Goal: Transaction & Acquisition: Download file/media

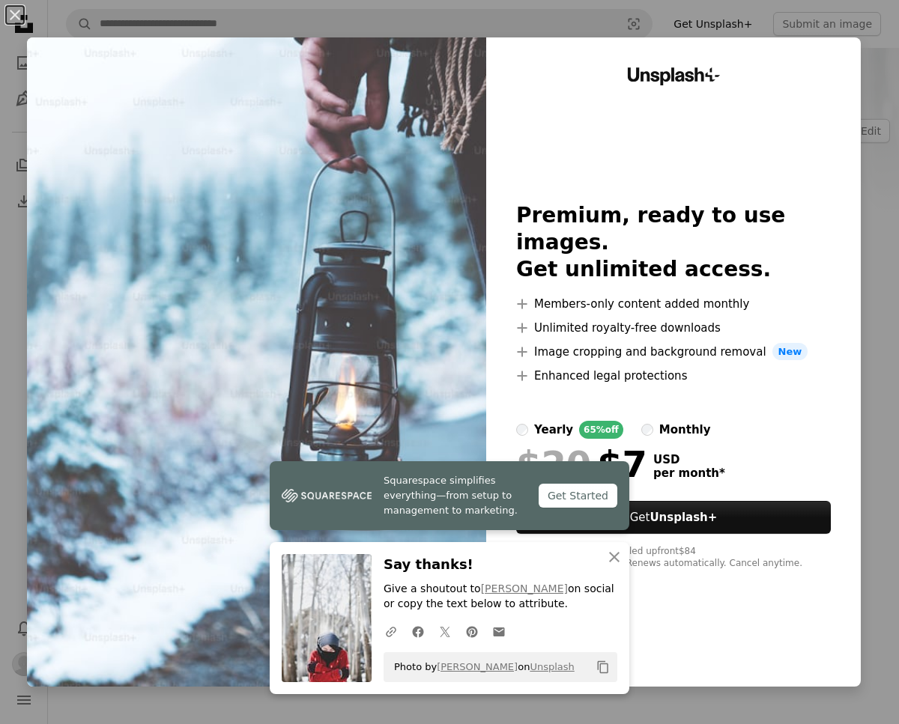
click at [569, 20] on div "An X shape Squarespace simplifies everything—from setup to management to market…" at bounding box center [449, 362] width 899 height 724
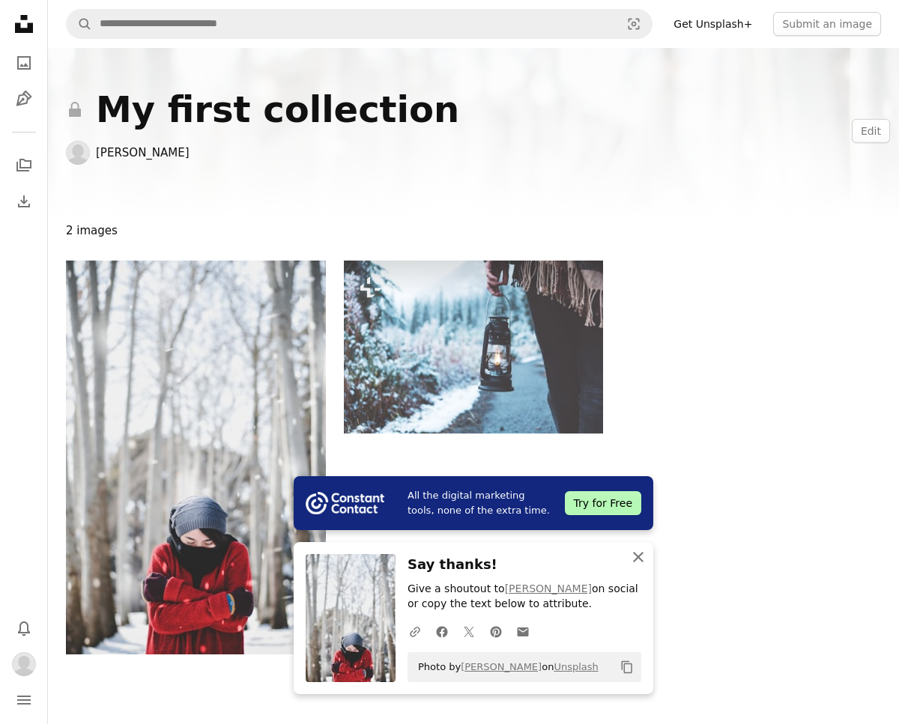
click at [640, 561] on icon "An X shape" at bounding box center [638, 557] width 18 height 18
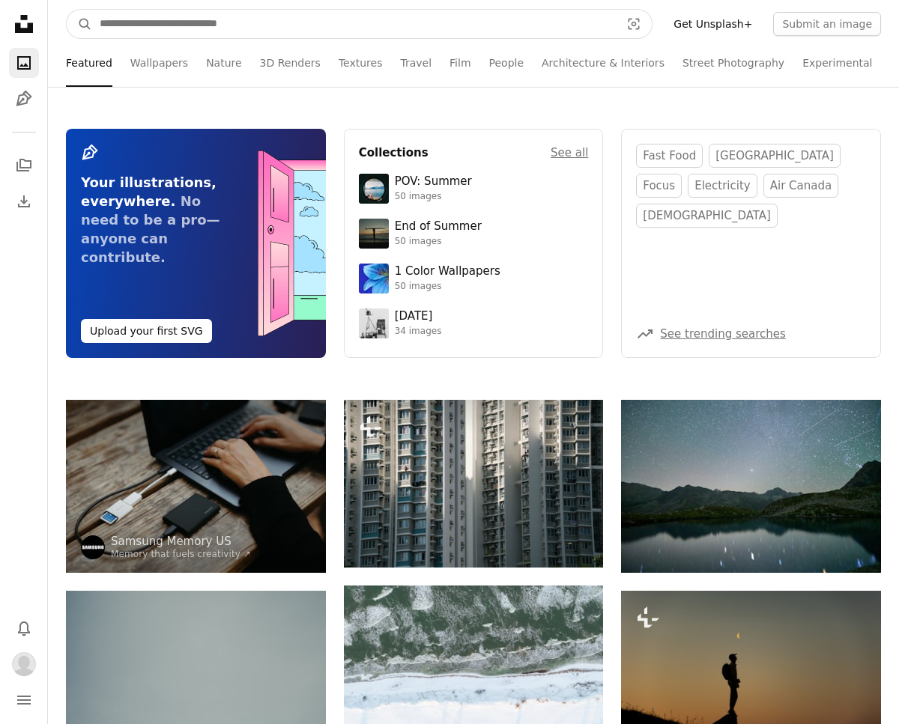
click at [176, 20] on input "Find visuals sitewide" at bounding box center [354, 24] width 524 height 28
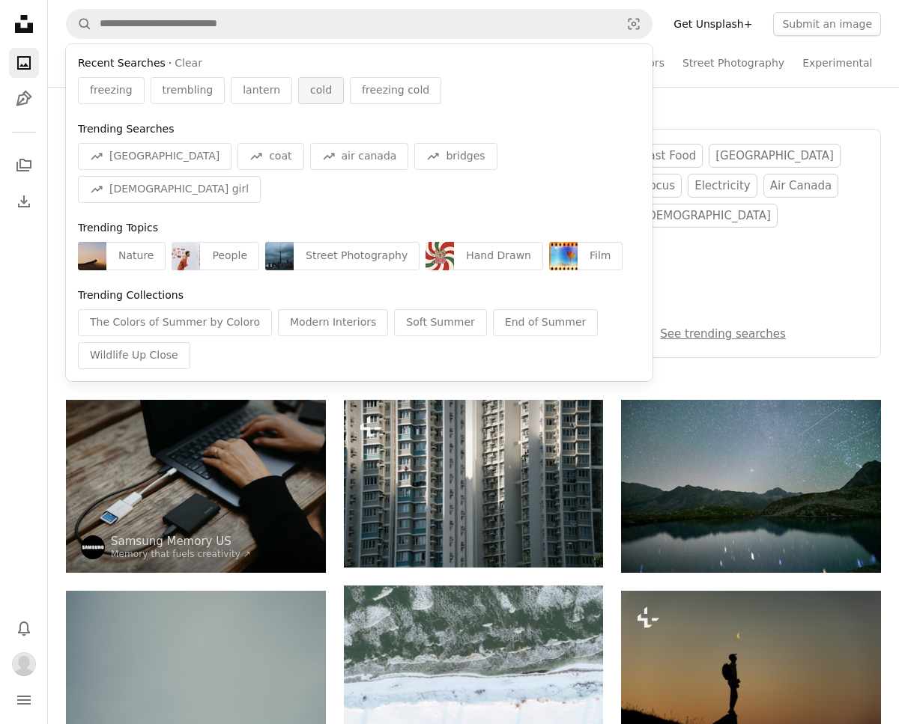
click at [319, 97] on div "cold" at bounding box center [321, 90] width 46 height 27
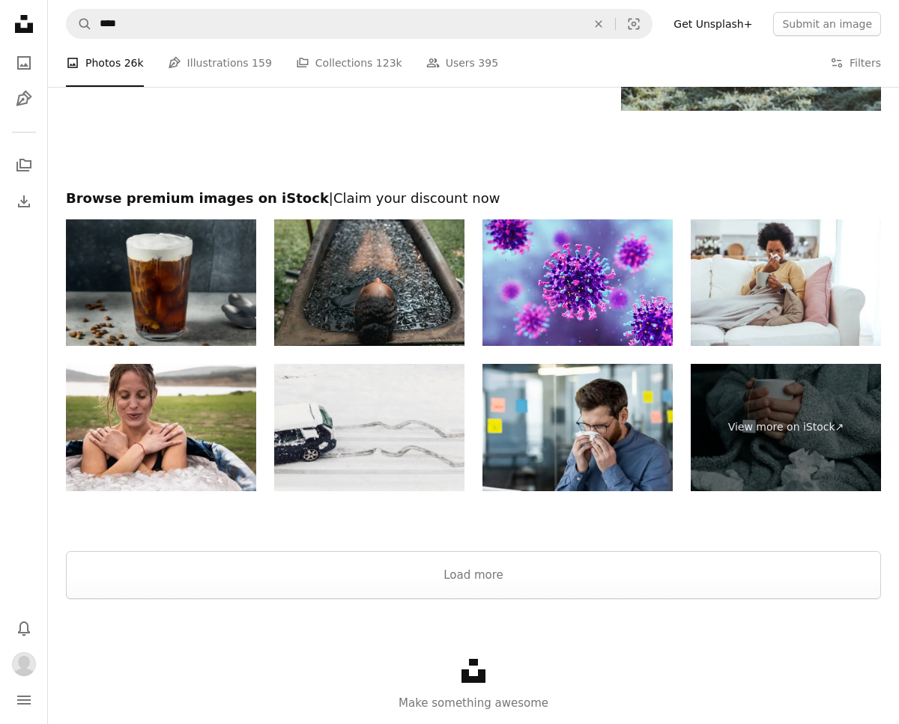
scroll to position [2214, 0]
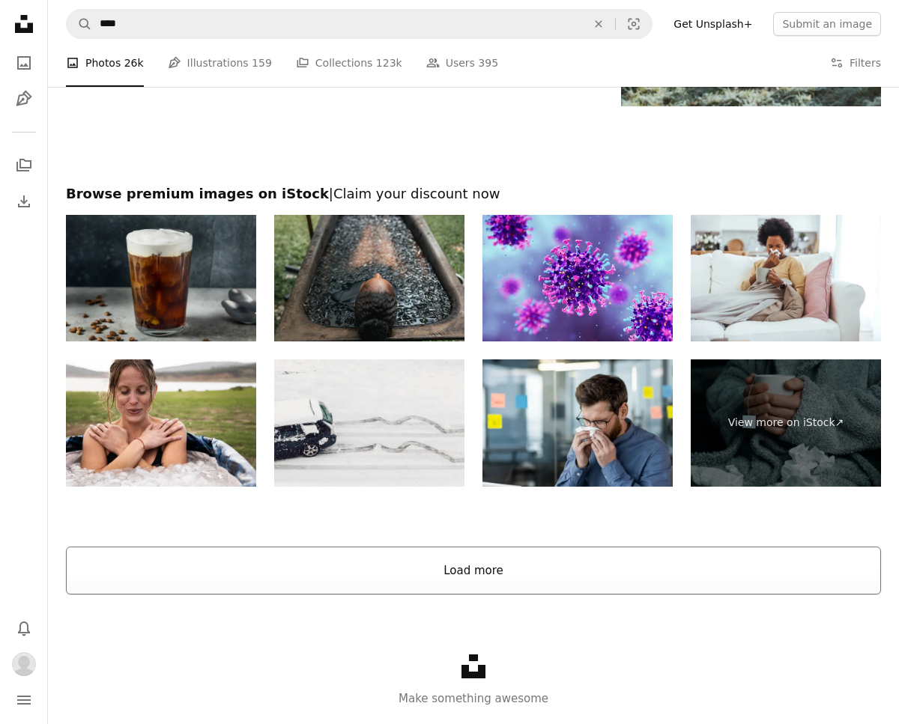
click at [405, 551] on button "Load more" at bounding box center [473, 571] width 815 height 48
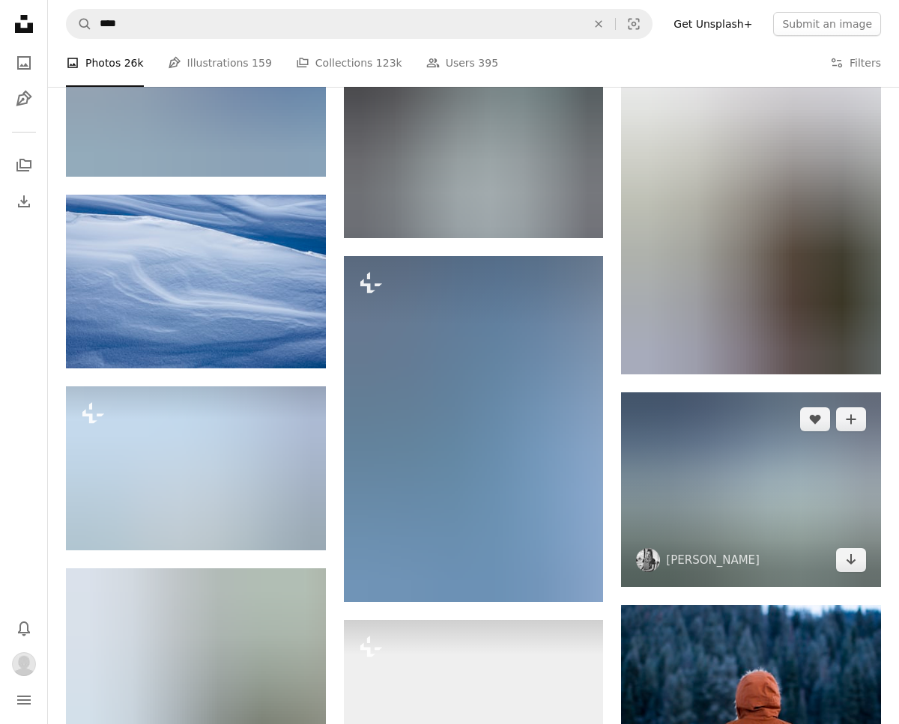
scroll to position [4787, 0]
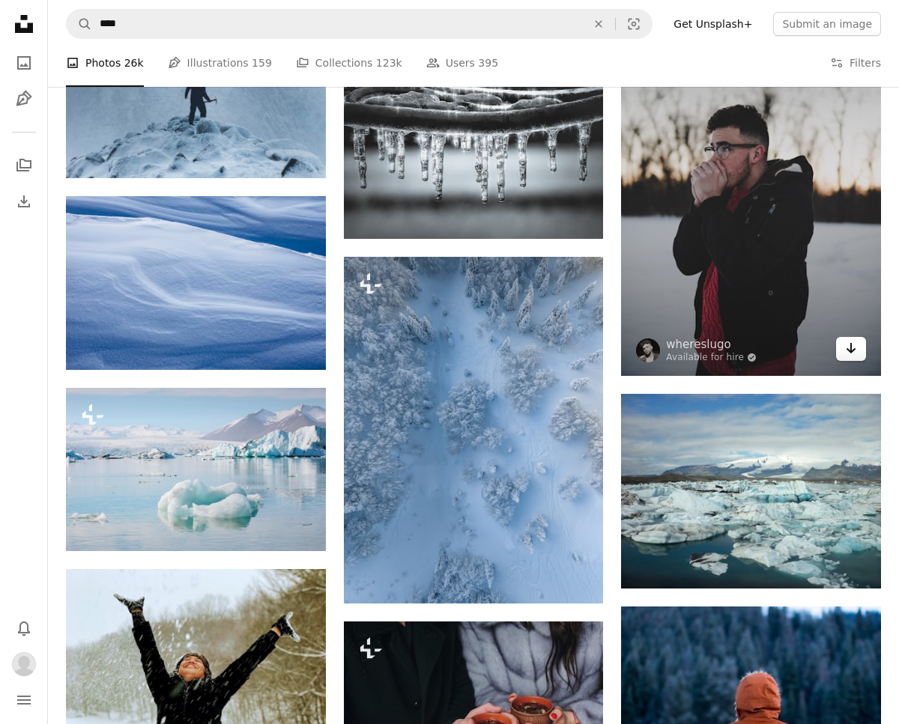
click at [847, 345] on icon "Arrow pointing down" at bounding box center [851, 348] width 12 height 18
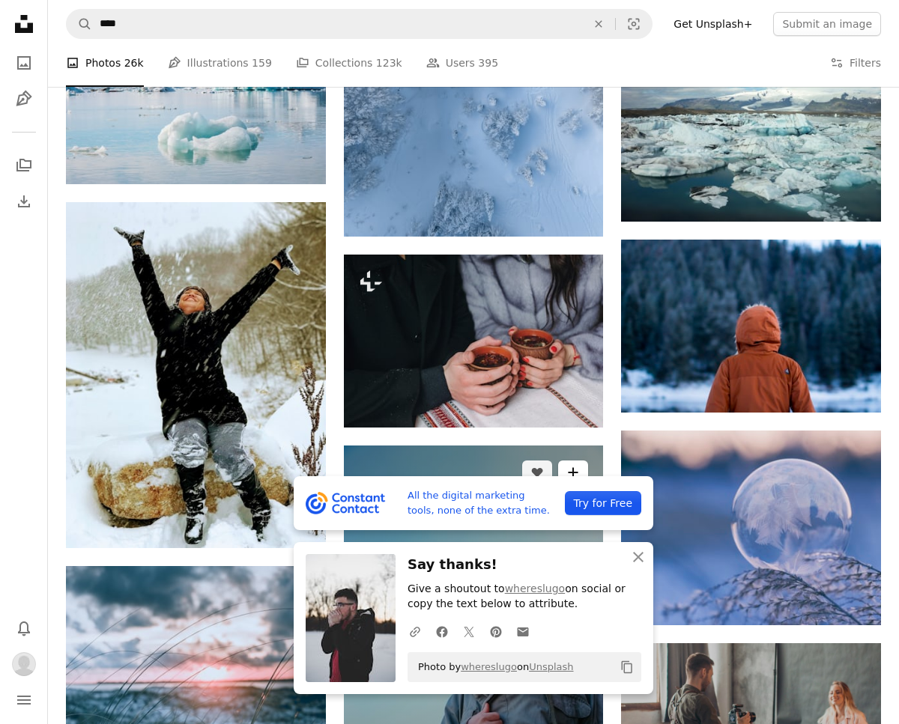
scroll to position [5155, 0]
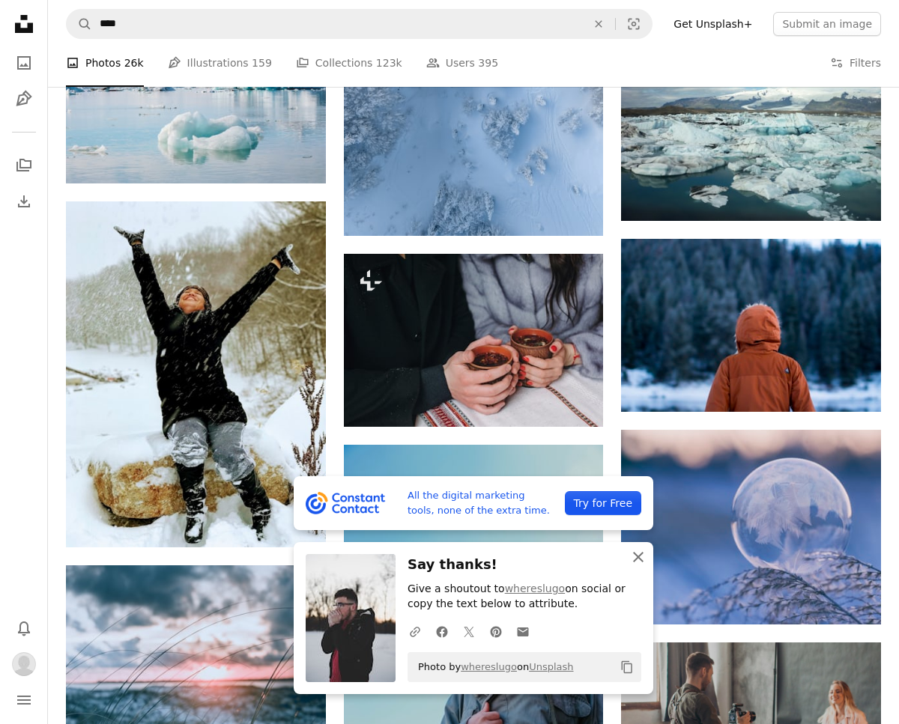
click at [647, 561] on button "An X shape Close" at bounding box center [638, 557] width 30 height 30
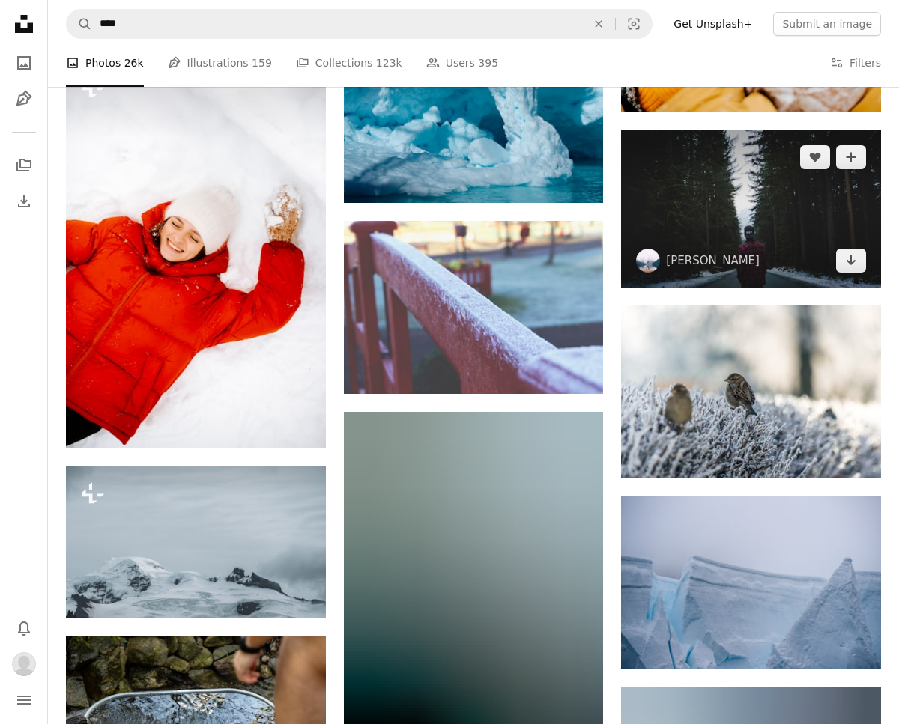
scroll to position [9395, 0]
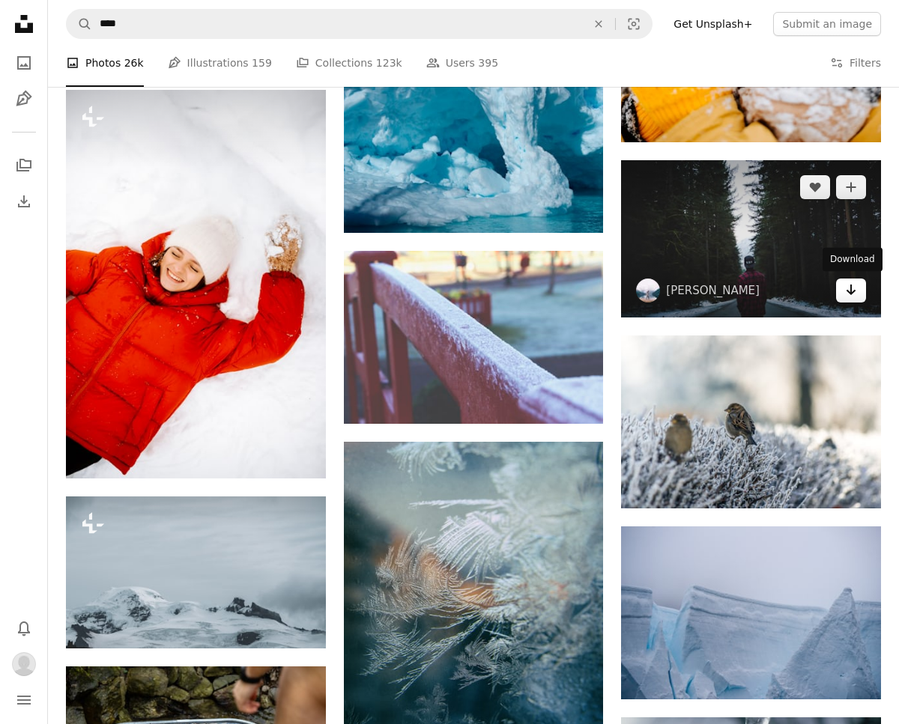
click at [855, 289] on icon "Arrow pointing down" at bounding box center [851, 290] width 12 height 18
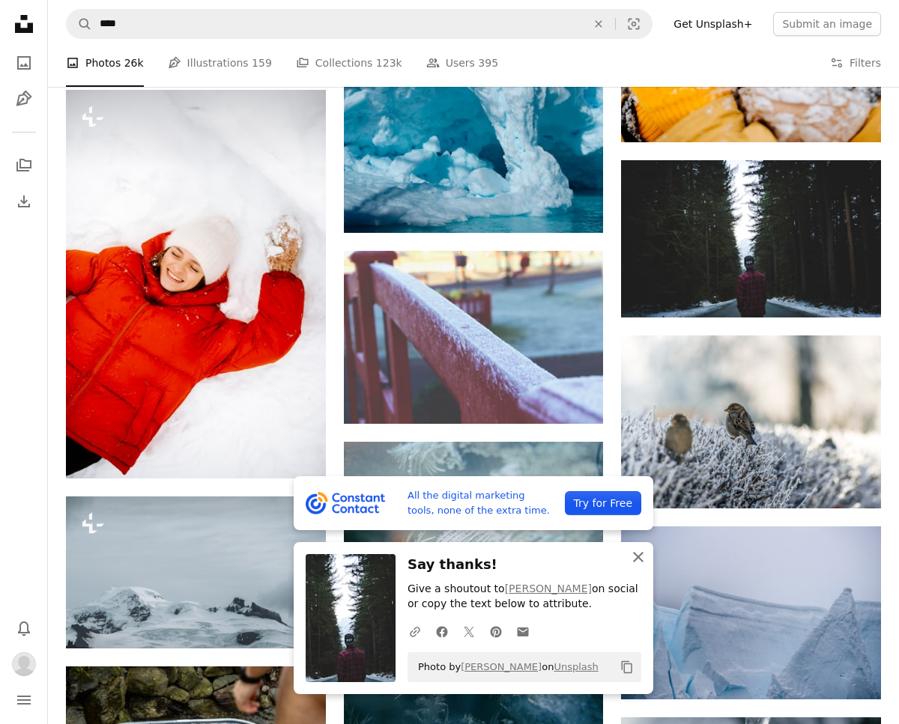
click at [633, 559] on icon "An X shape" at bounding box center [638, 557] width 18 height 18
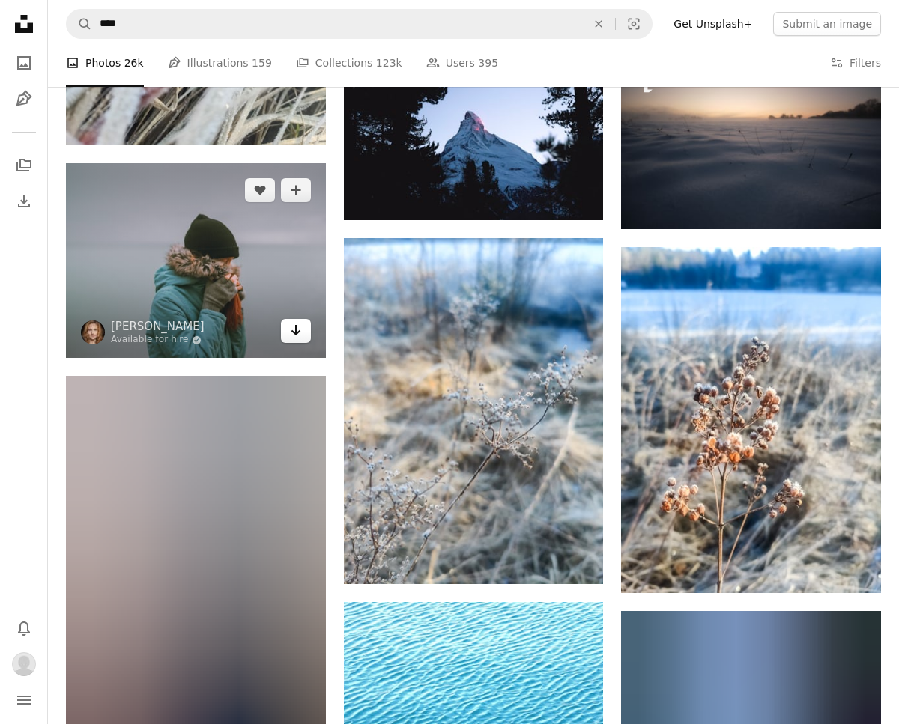
scroll to position [11198, 0]
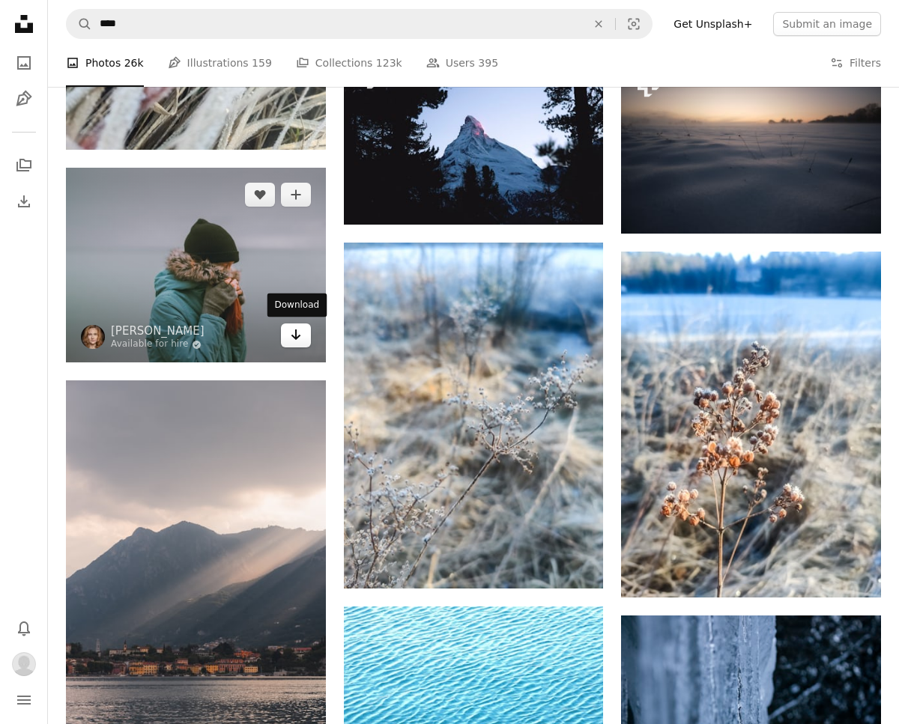
click at [291, 334] on icon "Arrow pointing down" at bounding box center [296, 335] width 12 height 18
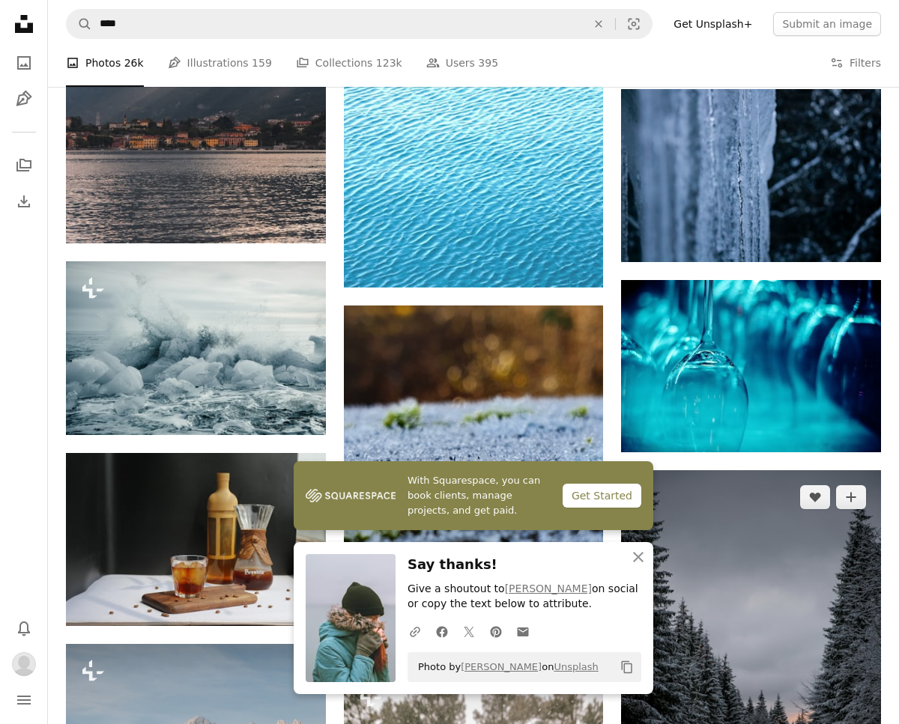
scroll to position [11726, 0]
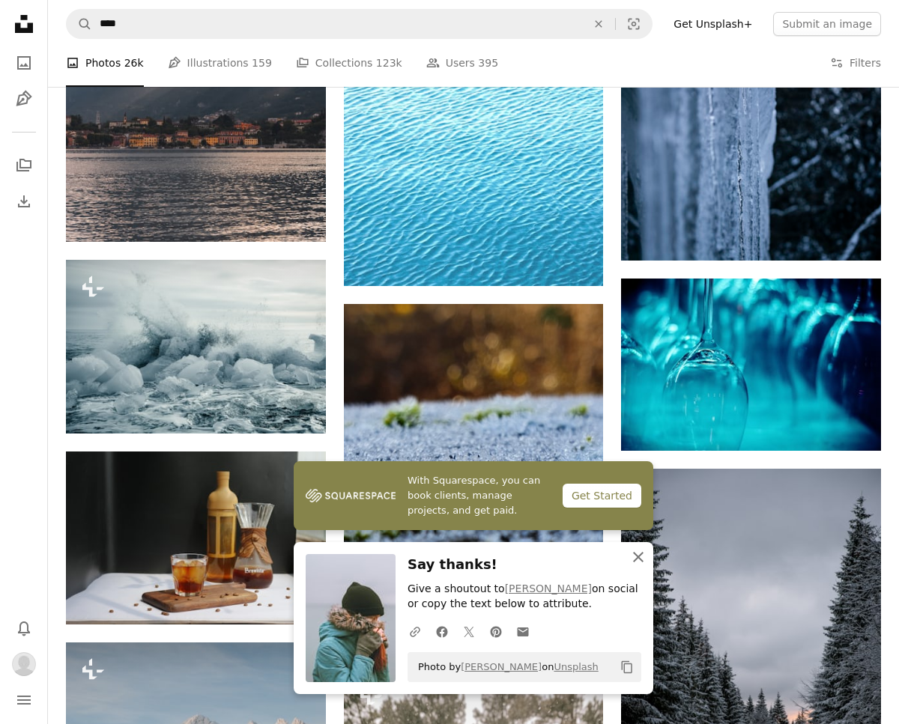
click at [638, 555] on icon "An X shape" at bounding box center [638, 557] width 18 height 18
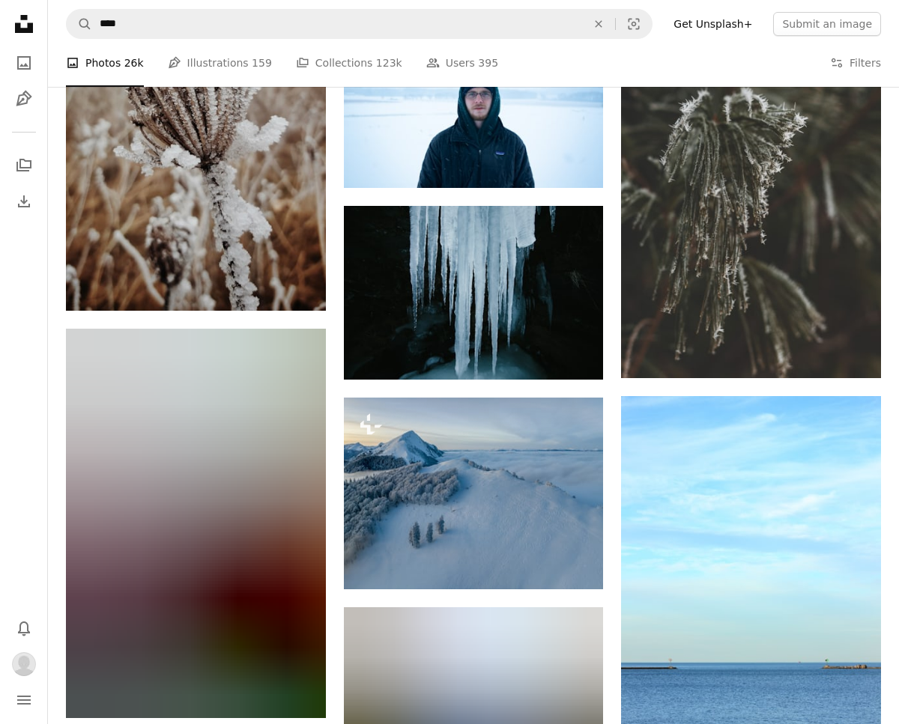
scroll to position [23883, 0]
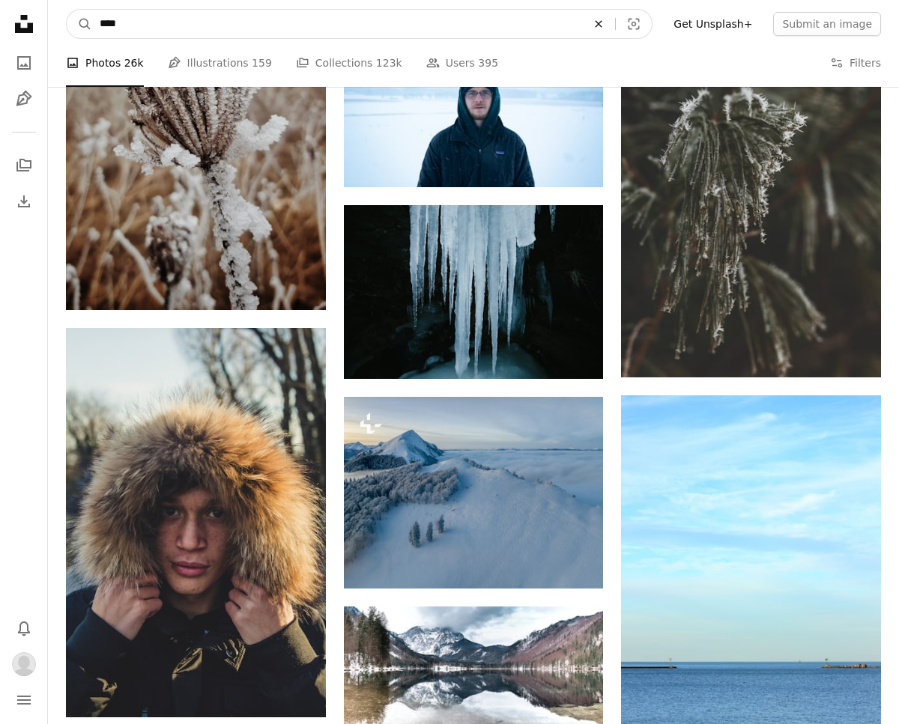
click at [612, 28] on icon "An X shape" at bounding box center [598, 24] width 33 height 12
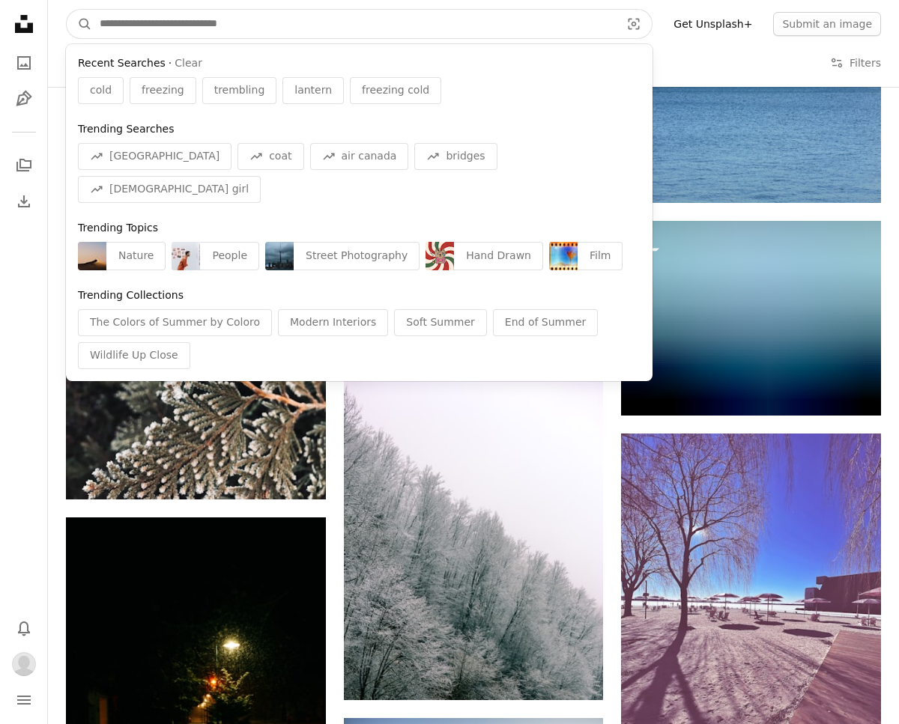
scroll to position [24480, 0]
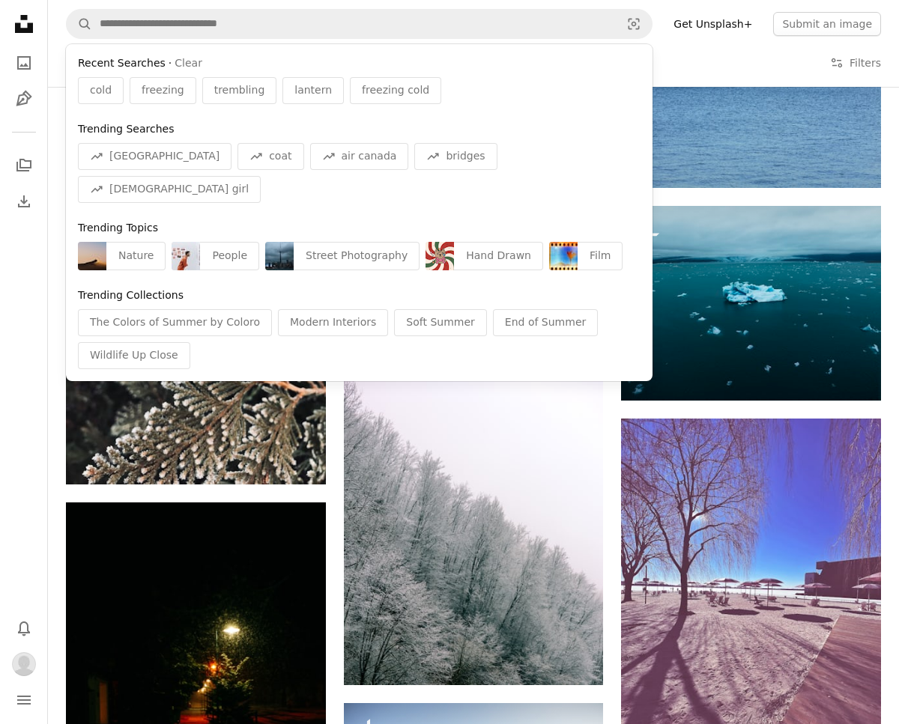
click at [694, 56] on div "A photo Photos 26k Pen Tool Illustrations 159 A stack of folders Collections 12…" at bounding box center [473, 63] width 815 height 48
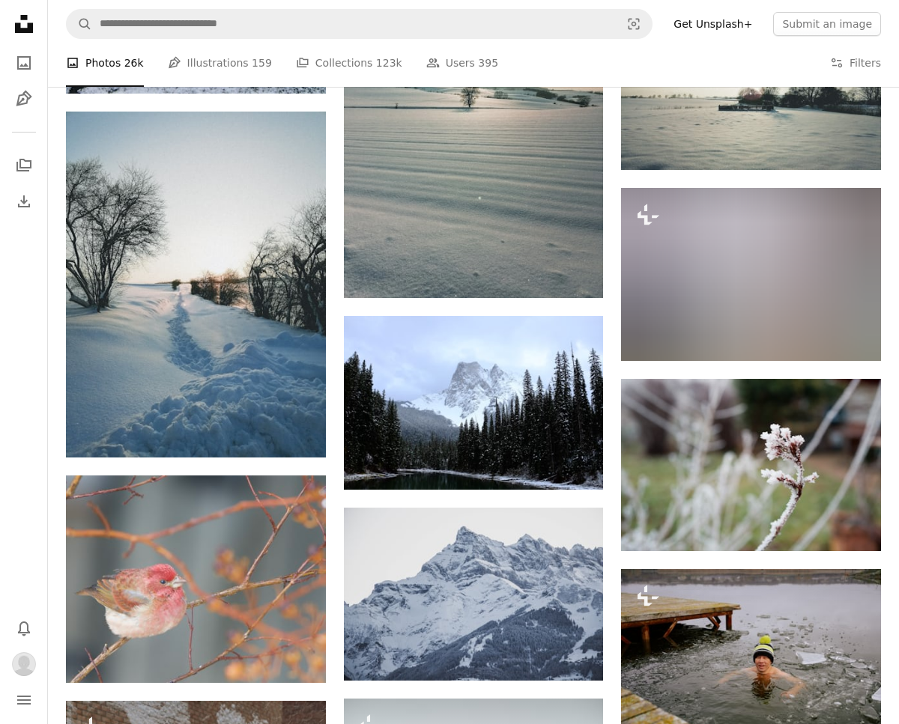
scroll to position [26831, 0]
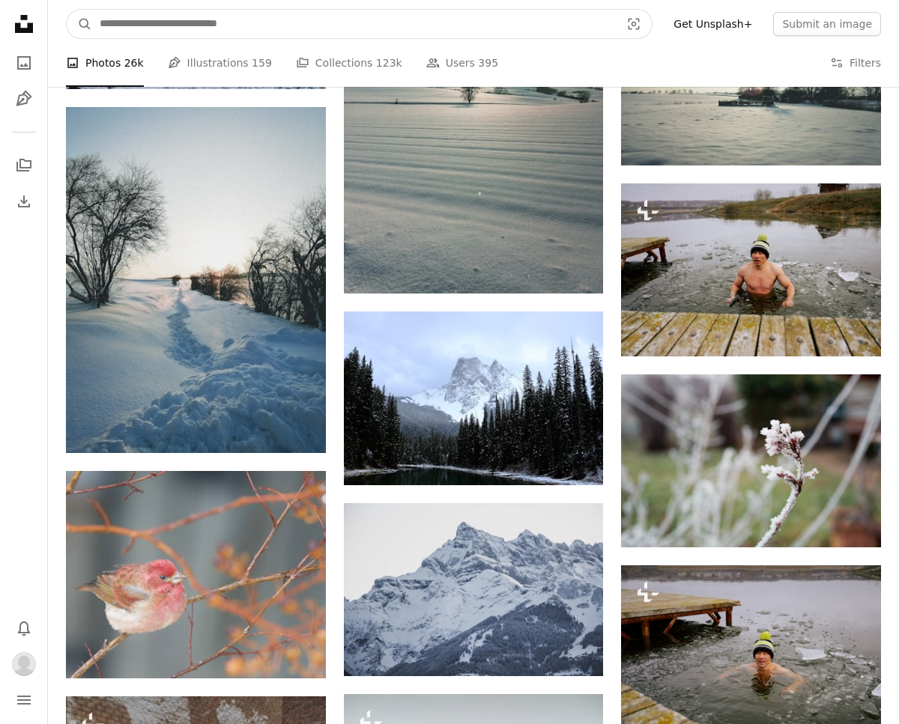
click at [377, 19] on input "Find visuals sitewide" at bounding box center [354, 24] width 524 height 28
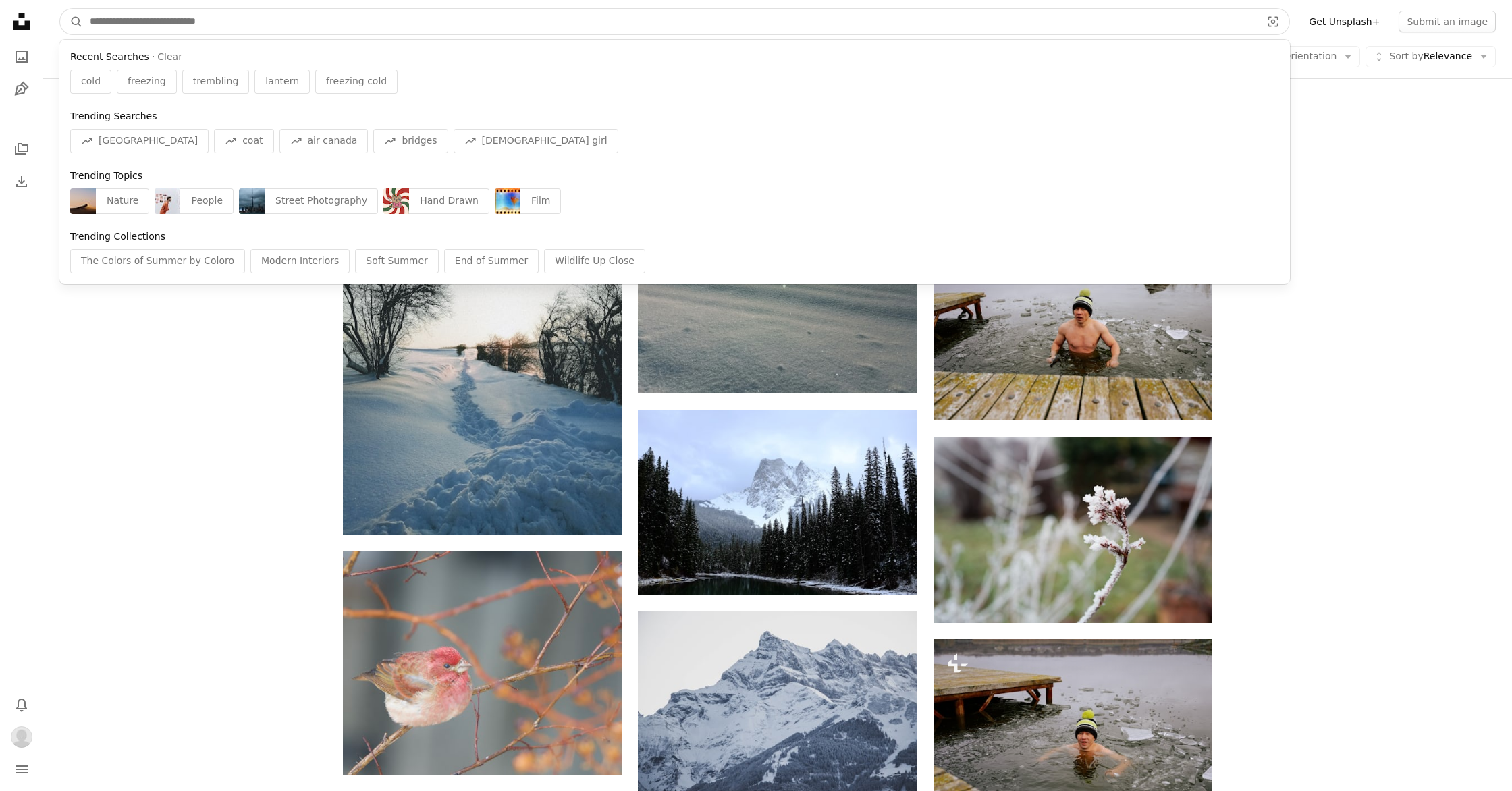
scroll to position [28417, 0]
